Goal: Task Accomplishment & Management: Complete application form

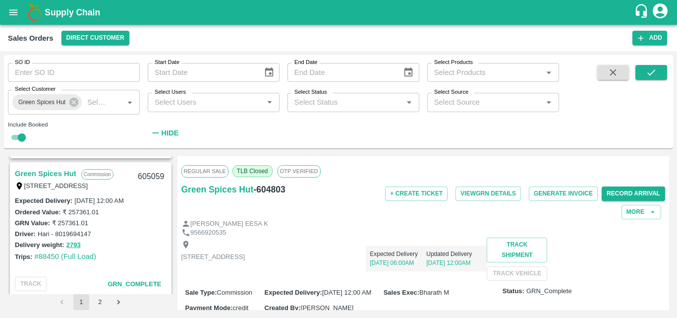
scroll to position [133, 0]
click at [49, 175] on link "Green Spices Hut" at bounding box center [45, 174] width 61 height 13
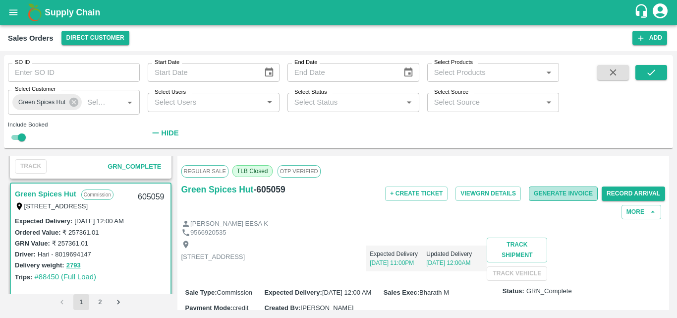
click at [570, 194] on button "Generate Invoice" at bounding box center [563, 193] width 69 height 14
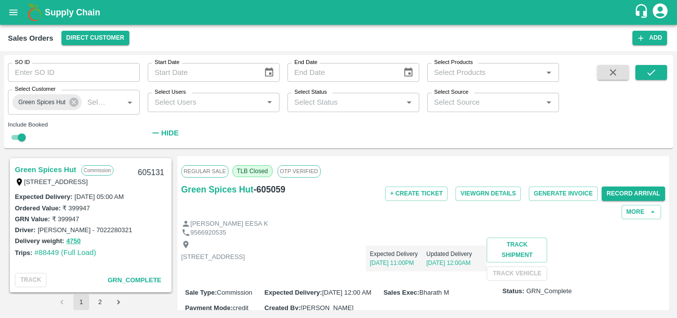
click at [60, 167] on link "Green Spices Hut" at bounding box center [45, 169] width 61 height 13
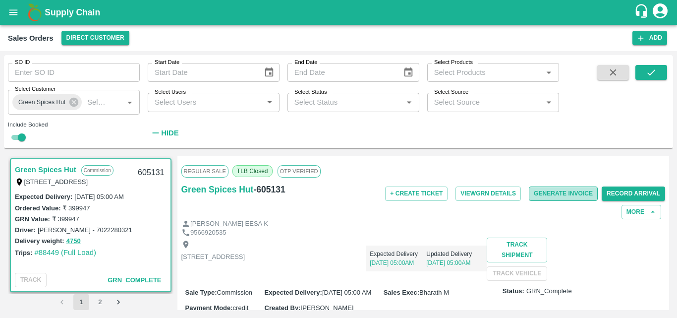
click at [561, 194] on button "Generate Invoice" at bounding box center [563, 193] width 69 height 14
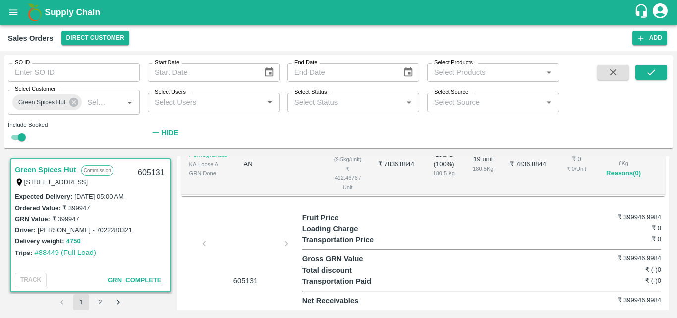
scroll to position [399, 0]
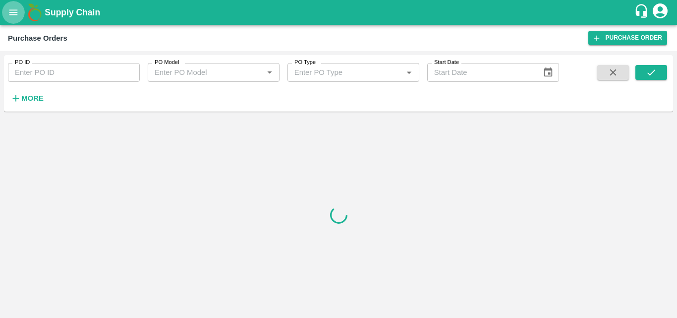
click at [9, 8] on icon "open drawer" at bounding box center [13, 12] width 11 height 11
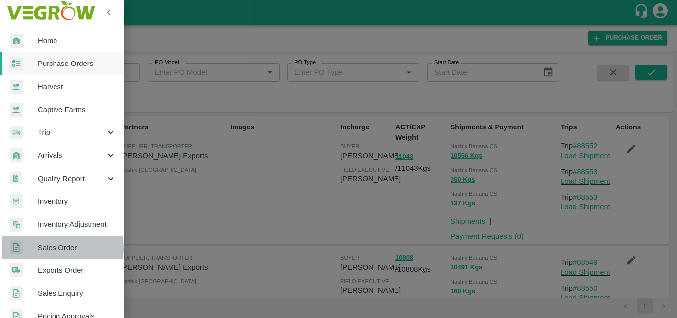
click at [52, 249] on span "Sales Order" at bounding box center [77, 247] width 78 height 11
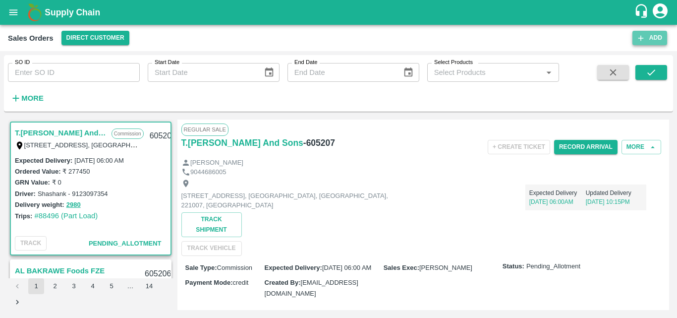
click at [645, 43] on button "Add" at bounding box center [650, 38] width 35 height 14
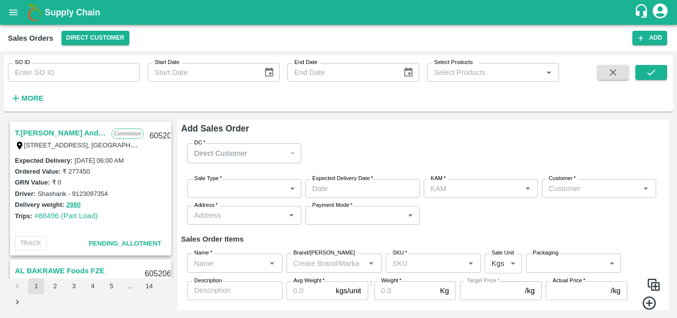
type input "Bharath M"
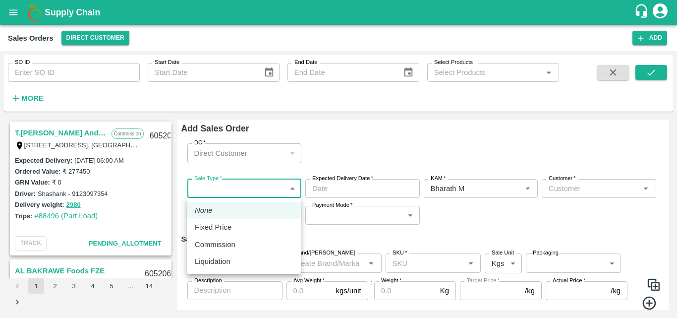
click at [294, 183] on body "Supply Chain Sales Orders Direct Customer Add SO ID SO ID Start Date Start Date…" at bounding box center [338, 159] width 677 height 318
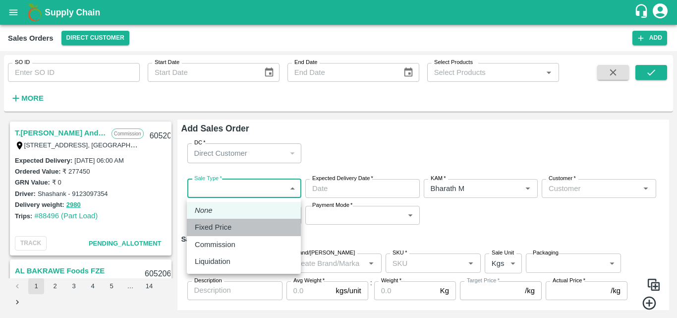
click at [229, 225] on p "Fixed Price" at bounding box center [213, 227] width 37 height 11
type input "1"
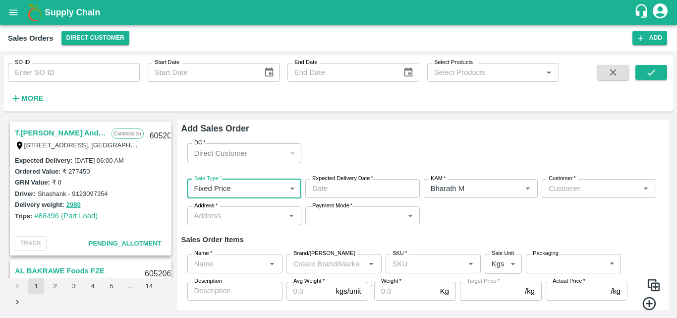
type input "DD/MM/YYYY hh:mm aa"
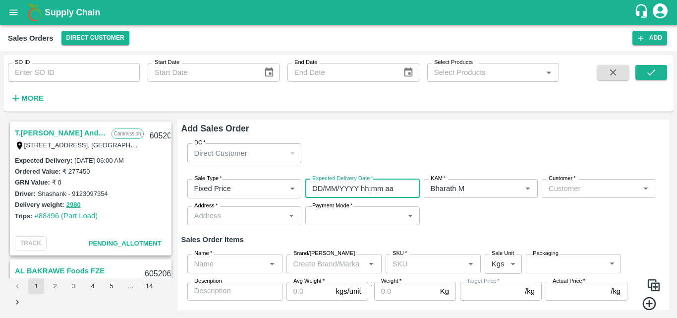
click at [361, 189] on input "DD/MM/YYYY hh:mm aa" at bounding box center [359, 188] width 108 height 19
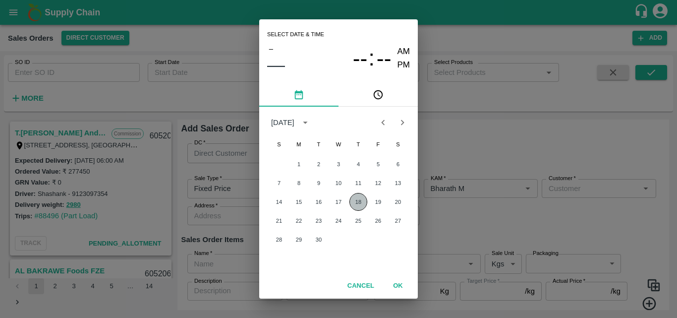
click at [358, 200] on button "18" at bounding box center [359, 202] width 18 height 18
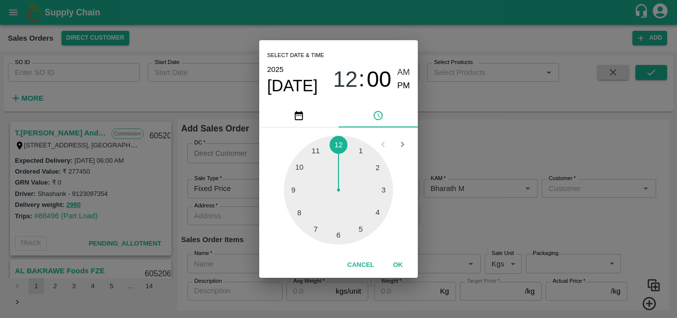
click at [314, 150] on div at bounding box center [338, 189] width 109 height 109
click at [293, 189] on div at bounding box center [338, 189] width 109 height 109
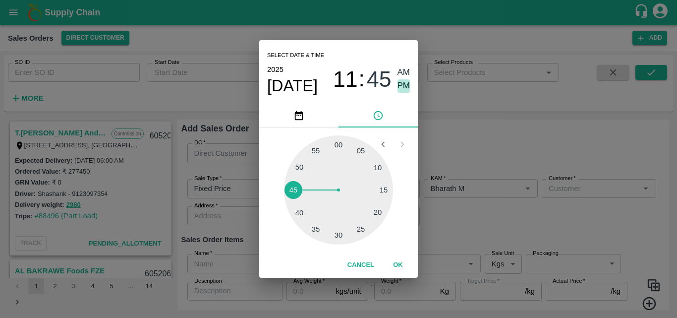
click at [409, 88] on span "PM" at bounding box center [404, 85] width 13 height 13
type input "[DATE] 11:45 PM"
click at [402, 264] on button "OK" at bounding box center [398, 264] width 32 height 17
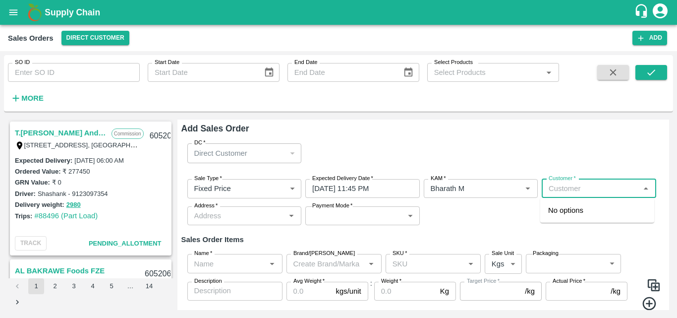
click at [588, 188] on input "Customer   *" at bounding box center [591, 188] width 92 height 13
type input "f"
click at [592, 208] on p "Green Spices Hut" at bounding box center [577, 210] width 58 height 11
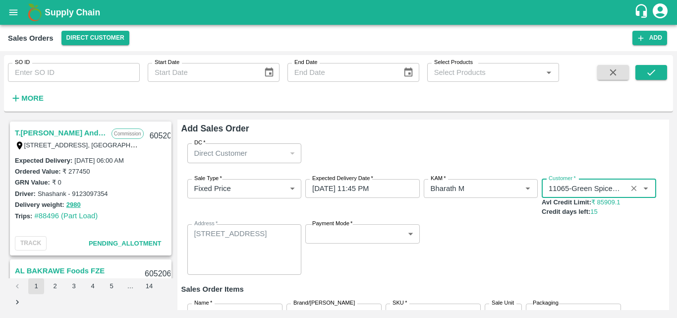
type input "11065-Green Spices Hut"
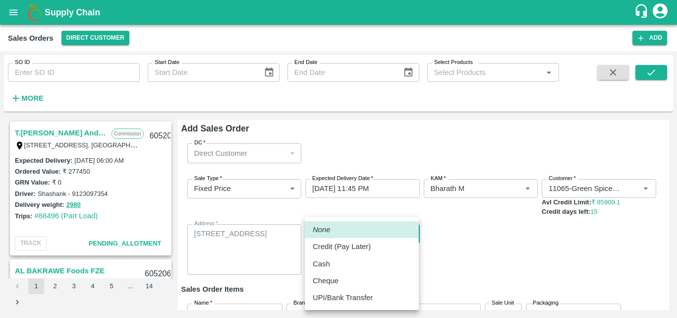
click at [403, 231] on body "Supply Chain Sales Orders Direct Customer Add SO ID SO ID Start Date Start Date…" at bounding box center [338, 159] width 677 height 318
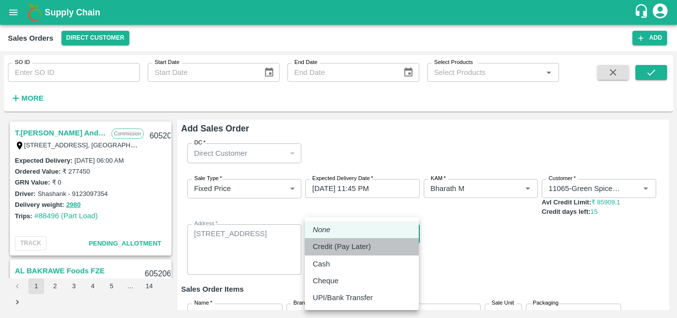
click at [362, 246] on p "Credit (Pay Later)" at bounding box center [342, 246] width 58 height 11
type input "credit"
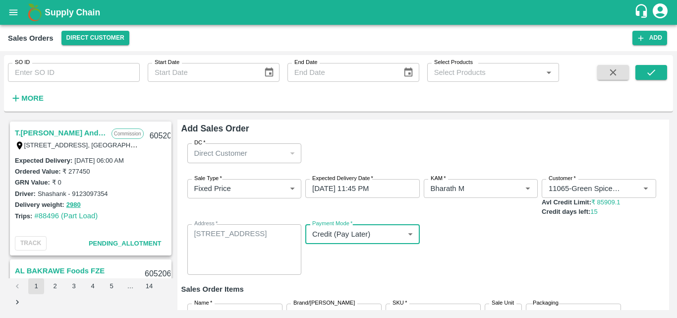
scroll to position [82, 0]
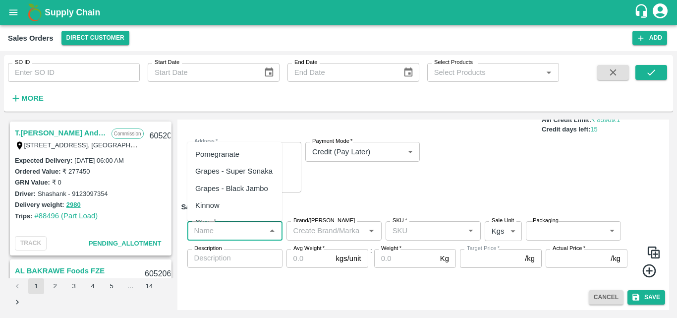
click at [248, 231] on input "Name   *" at bounding box center [226, 230] width 73 height 13
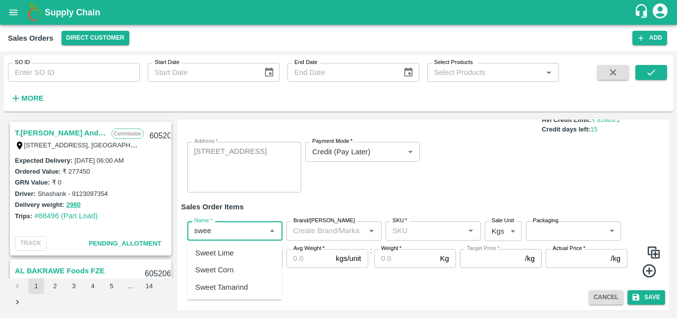
click at [237, 249] on div "Sweet Lime" at bounding box center [234, 252] width 95 height 17
click at [308, 238] on div "Brand/[PERSON_NAME]" at bounding box center [334, 230] width 95 height 19
type input "Sweet Lime"
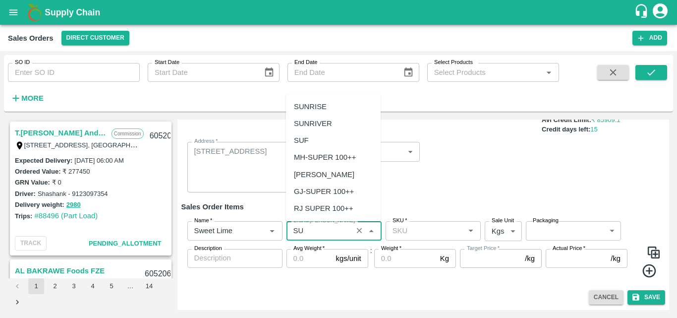
type input "S"
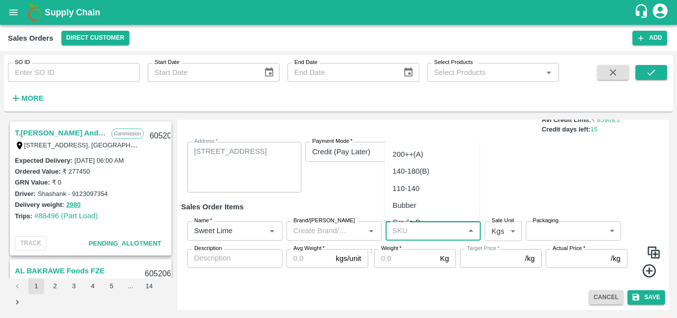
click at [406, 227] on input "SKU   *" at bounding box center [425, 230] width 73 height 13
type input "s"
click at [415, 153] on div "200++(A)" at bounding box center [408, 154] width 31 height 11
type input "200++(A)"
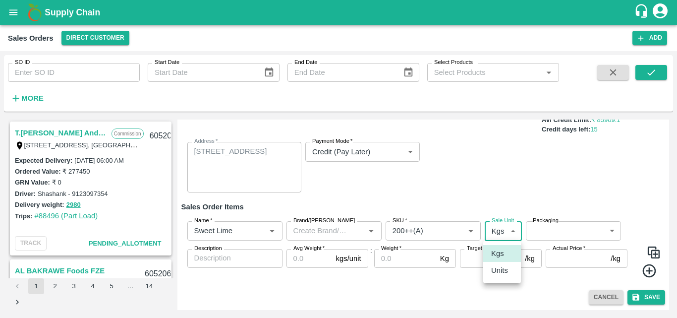
click at [498, 233] on body "Supply Chain Sales Orders Direct Customer Add SO ID SO ID Start Date Start Date…" at bounding box center [338, 159] width 677 height 318
click at [505, 275] on p "Units" at bounding box center [499, 270] width 17 height 11
type input "2"
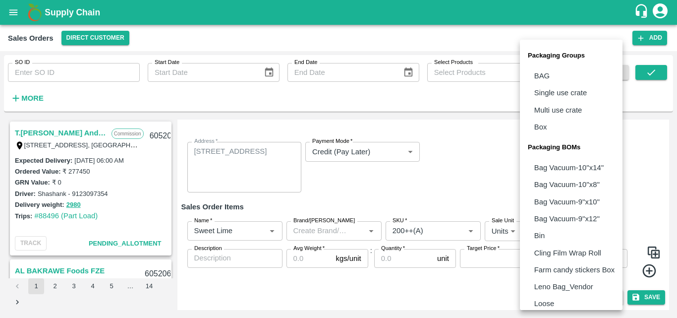
click at [574, 235] on body "Supply Chain Sales Orders Direct Customer Add SO ID SO ID Start Date Start Date…" at bounding box center [338, 159] width 677 height 318
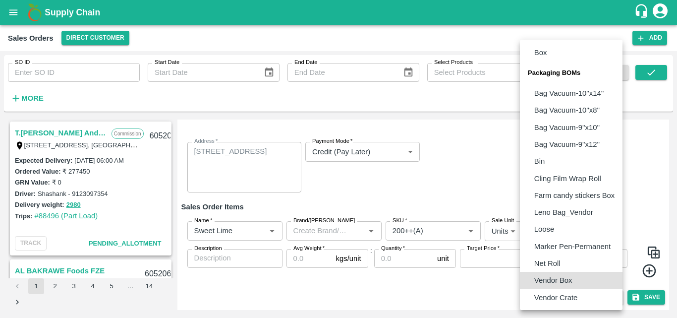
type input "BOM/276"
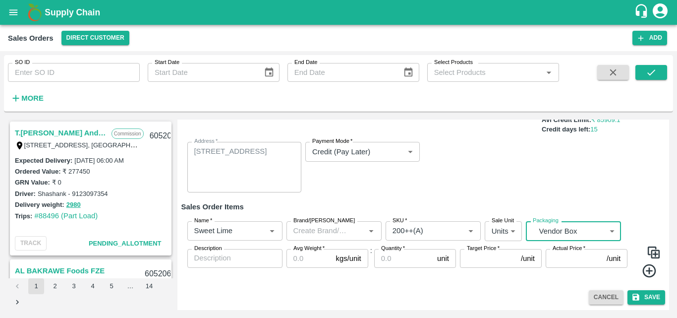
click at [301, 258] on input "Avg Weight   *" at bounding box center [310, 258] width 46 height 19
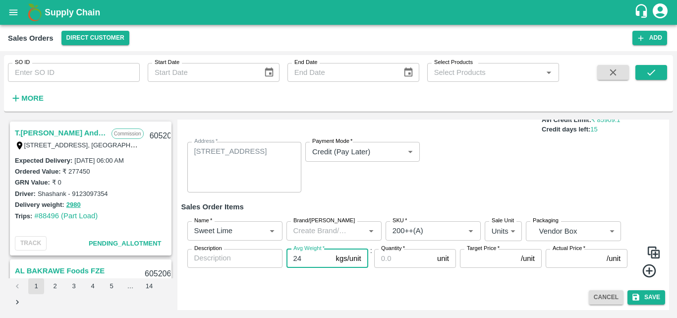
type input "24"
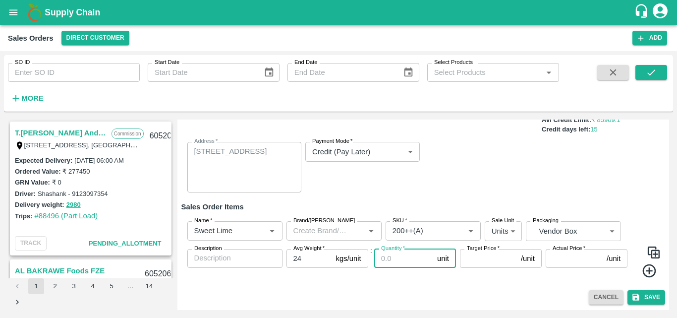
click at [386, 260] on input "Quantity   *" at bounding box center [403, 258] width 59 height 19
type input "20"
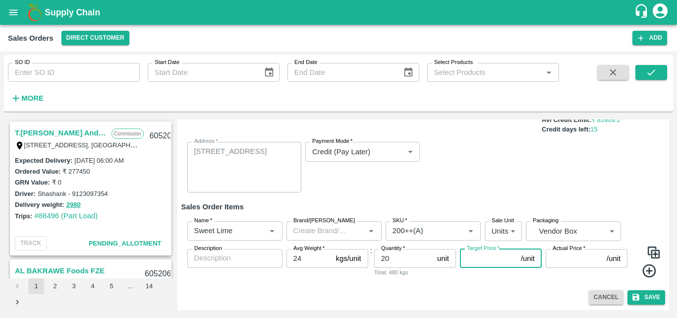
click at [473, 256] on input "Target Price   *" at bounding box center [488, 258] width 57 height 19
type input "790"
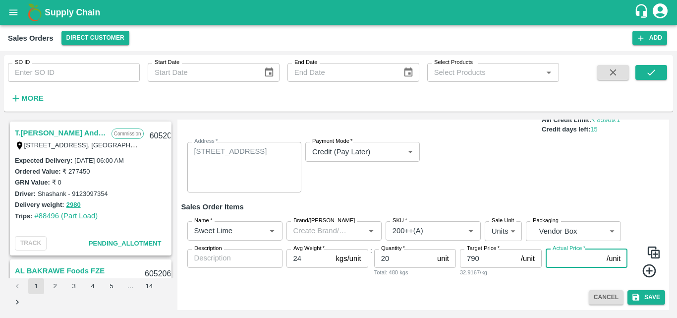
click at [566, 264] on input "Actual Price   *" at bounding box center [574, 258] width 57 height 19
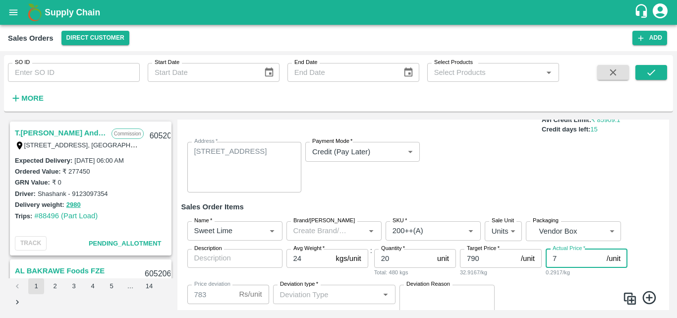
type input "79"
type input "711"
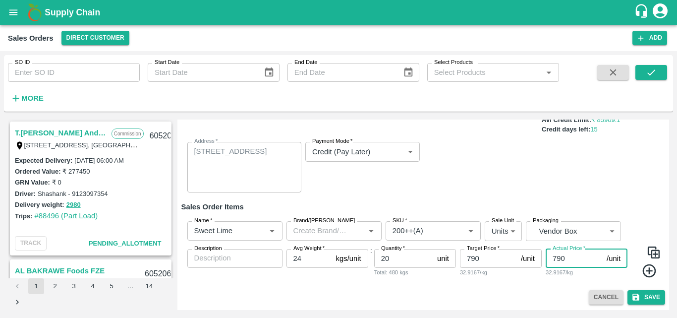
type input "790"
click at [532, 290] on div "Cancel Save" at bounding box center [423, 297] width 484 height 14
click at [644, 296] on button "Save" at bounding box center [647, 297] width 38 height 14
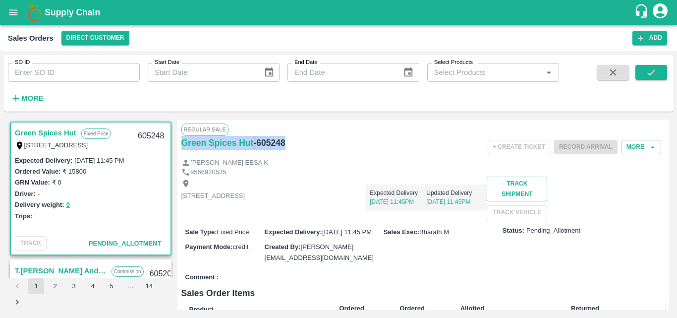
drag, startPoint x: 299, startPoint y: 142, endPoint x: 183, endPoint y: 153, distance: 116.0
click at [183, 153] on div "Green Spices Hut - 605248" at bounding box center [261, 147] width 161 height 22
copy div "Green Spices Hut - 605248"
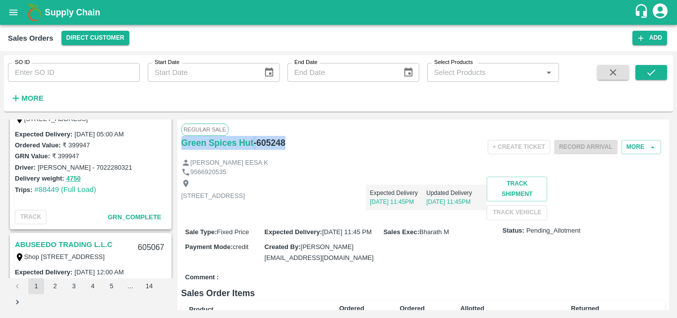
scroll to position [1077, 0]
